Goal: Task Accomplishment & Management: Complete application form

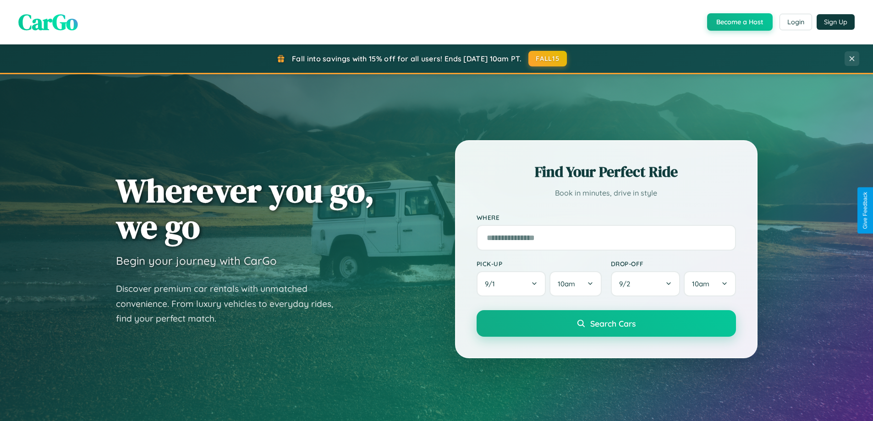
scroll to position [631, 0]
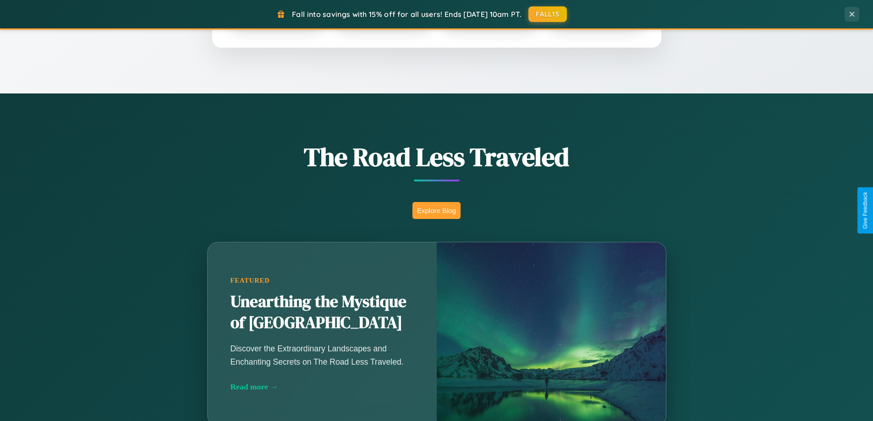
click at [436, 210] on button "Explore Blog" at bounding box center [436, 210] width 48 height 17
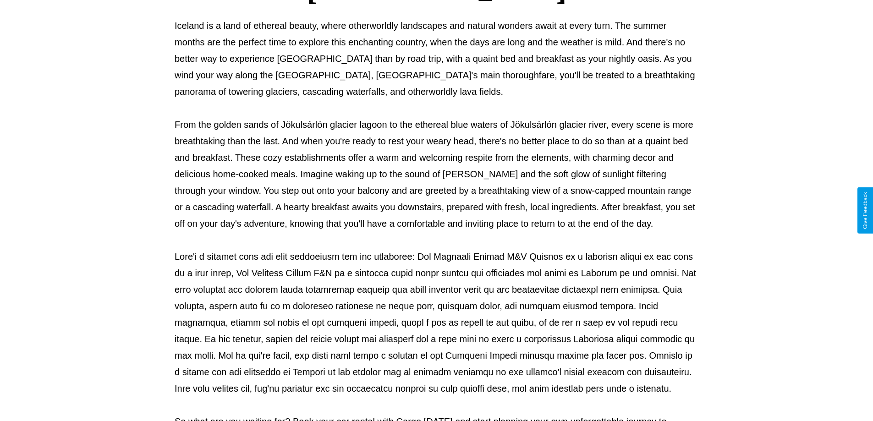
scroll to position [296, 0]
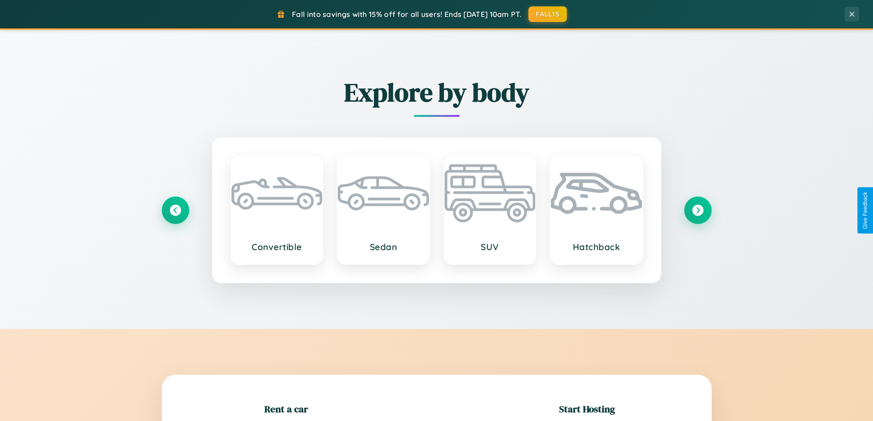
scroll to position [198, 0]
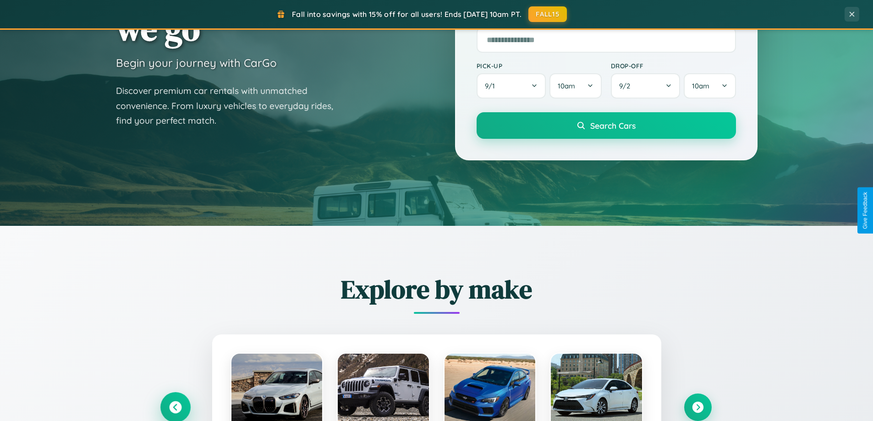
click at [175, 407] on icon at bounding box center [175, 407] width 12 height 12
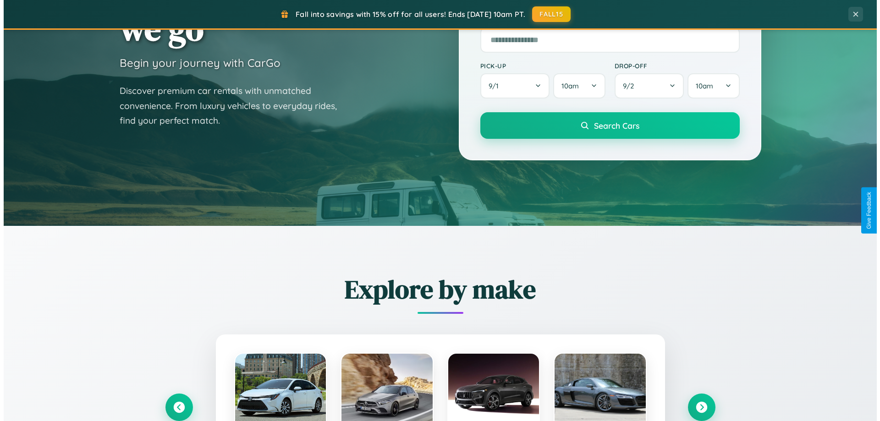
scroll to position [0, 0]
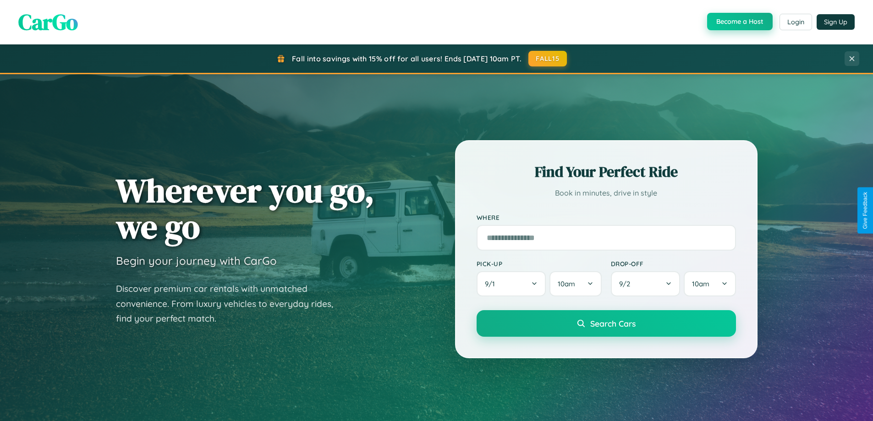
click at [739, 22] on button "Become a Host" at bounding box center [740, 21] width 66 height 17
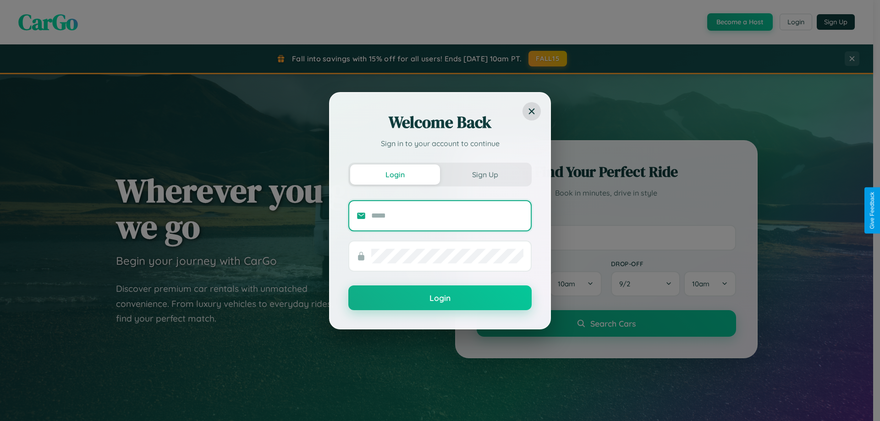
click at [447, 215] on input "text" at bounding box center [447, 216] width 152 height 15
type input "**********"
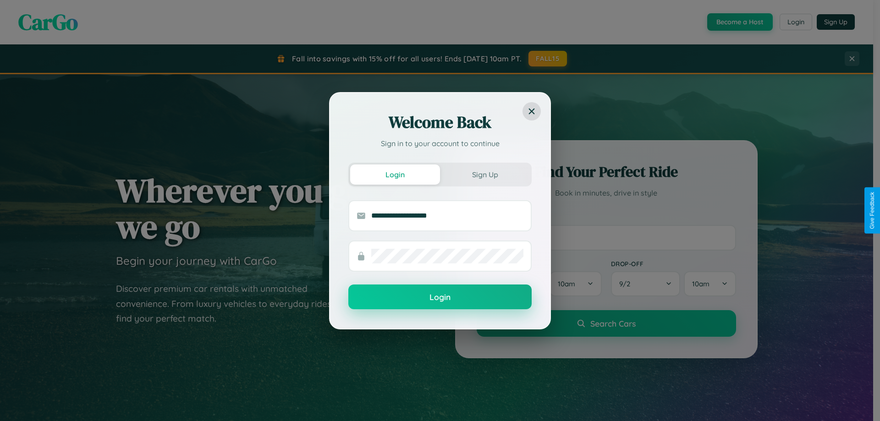
click at [440, 297] on button "Login" at bounding box center [439, 297] width 183 height 25
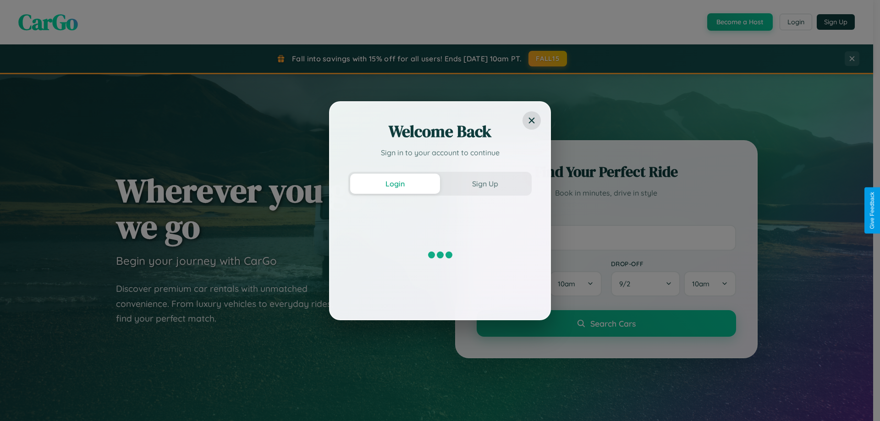
click at [739, 22] on div "Welcome Back Sign in to your account to continue Login Sign Up" at bounding box center [440, 210] width 880 height 421
